Goal: Check status: Check status

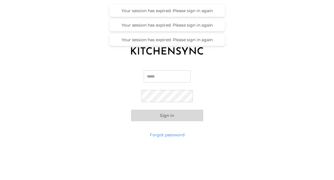
click at [153, 81] on input "Email" at bounding box center [167, 76] width 47 height 12
type input "**********"
click at [170, 120] on button "Sign in" at bounding box center [167, 116] width 72 height 12
